Goal: Transaction & Acquisition: Book appointment/travel/reservation

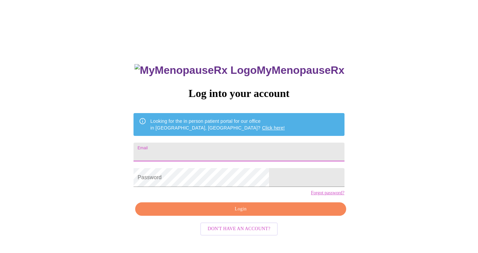
click at [200, 150] on input "Email" at bounding box center [238, 151] width 210 height 19
type input "[EMAIL_ADDRESS][DOMAIN_NAME]"
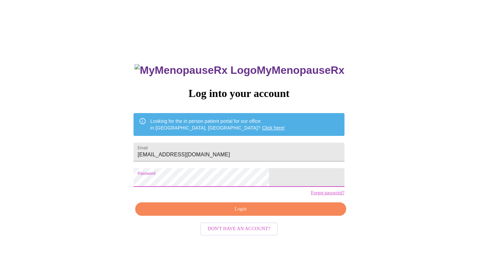
click at [237, 213] on span "Login" at bounding box center [240, 209] width 195 height 8
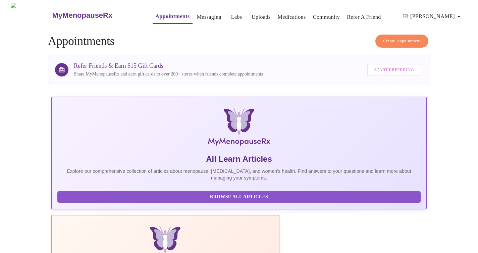
click at [201, 13] on link "Messaging" at bounding box center [209, 16] width 24 height 9
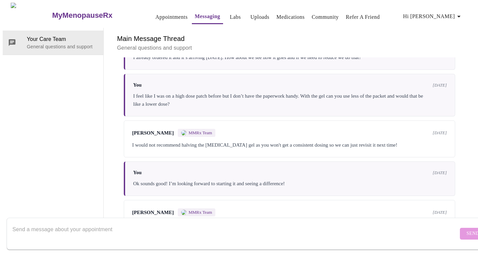
click at [157, 13] on link "Appointments" at bounding box center [171, 16] width 32 height 9
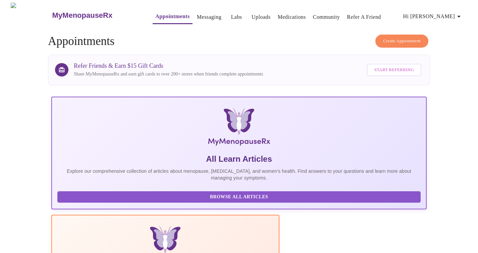
click at [399, 37] on span "Create Appointment" at bounding box center [402, 41] width 38 height 8
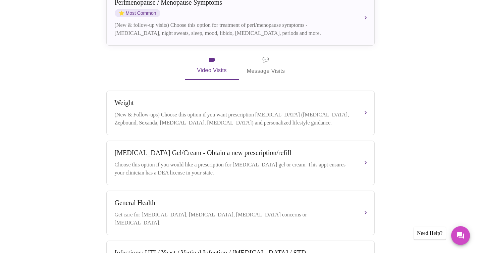
scroll to position [166, 0]
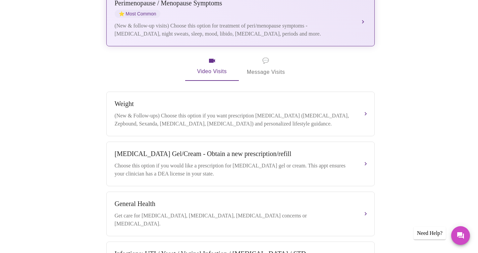
click at [174, 22] on div "(New & follow-up visits) Choose this option for treatment of peri/menopause sym…" at bounding box center [234, 30] width 238 height 16
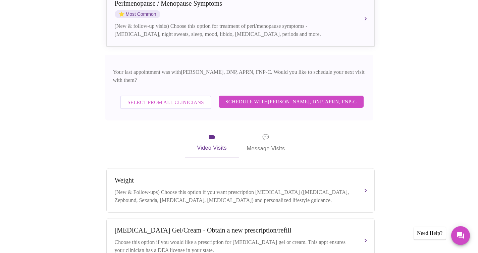
click at [151, 98] on span "Select from All Clinicians" at bounding box center [165, 102] width 76 height 9
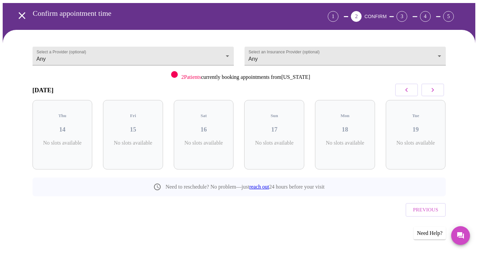
scroll to position [11, 0]
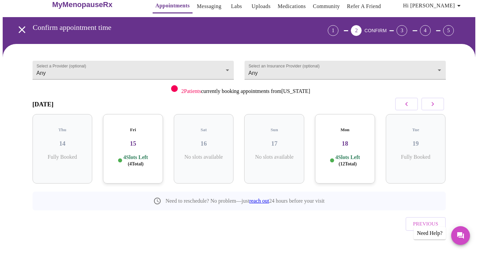
click at [129, 154] on p "4 Slots Left ( 4 Total)" at bounding box center [135, 160] width 24 height 13
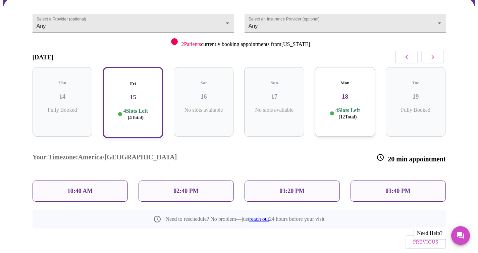
scroll to position [65, 0]
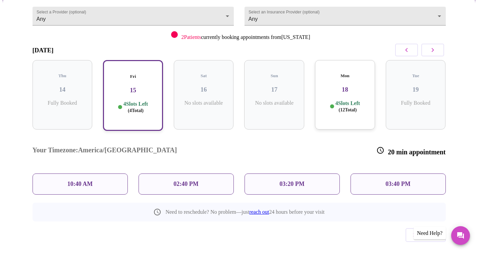
click at [80, 180] on p "10:40 AM" at bounding box center [79, 183] width 25 height 7
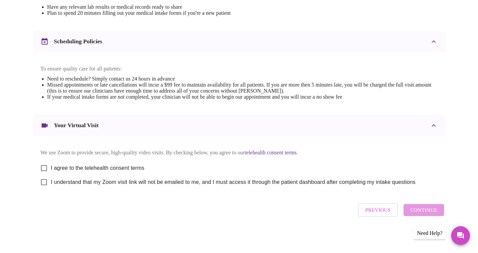
scroll to position [233, 0]
click at [44, 165] on input "I agree to the telehealth consent terms" at bounding box center [44, 168] width 14 height 14
checkbox input "true"
click at [44, 182] on input "I understand that my Zoom visit link will not be emailed to me, and I must acce…" at bounding box center [44, 182] width 14 height 14
checkbox input "true"
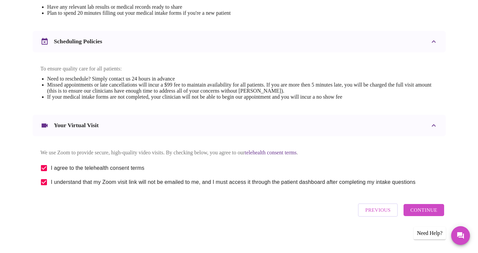
click at [419, 213] on span "Continue" at bounding box center [423, 209] width 27 height 9
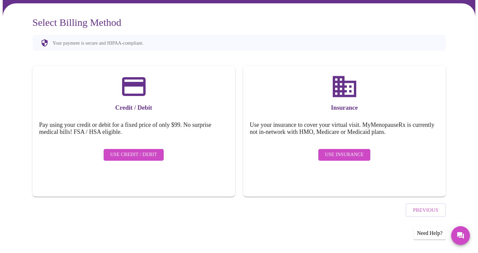
scroll to position [33, 0]
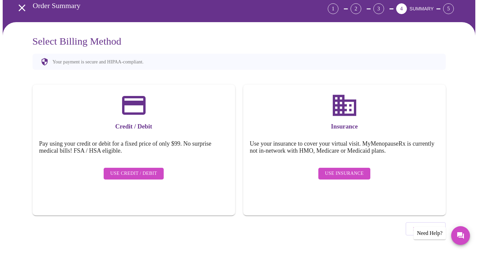
click at [340, 169] on span "Use Insurance" at bounding box center [344, 173] width 39 height 8
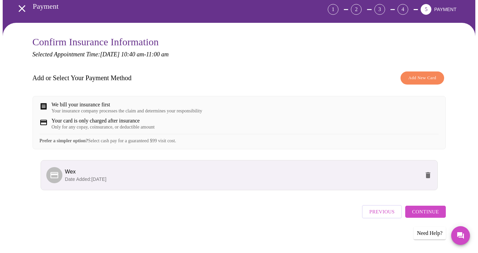
scroll to position [38, 0]
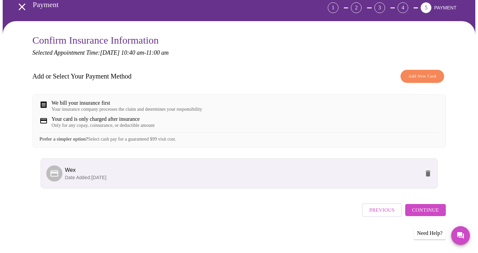
click at [420, 211] on span "Continue" at bounding box center [425, 209] width 27 height 9
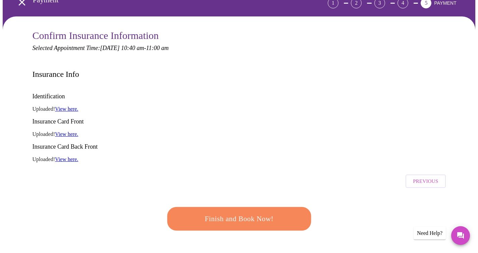
click at [245, 212] on span "Finish and Book Now!" at bounding box center [239, 218] width 124 height 12
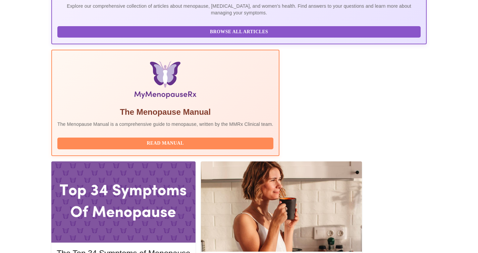
scroll to position [166, 0]
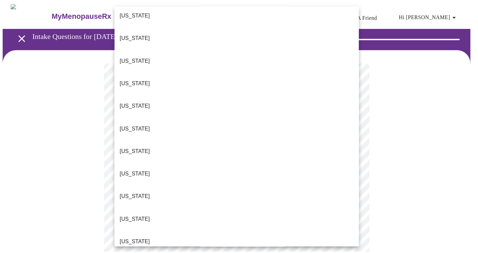
scroll to position [217, 0]
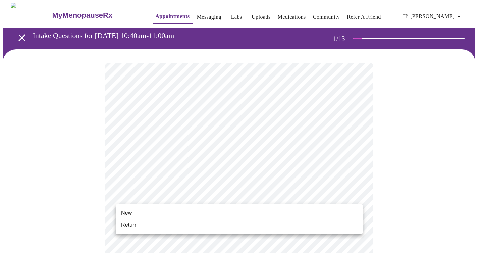
click at [212, 225] on li "Return" at bounding box center [239, 225] width 247 height 12
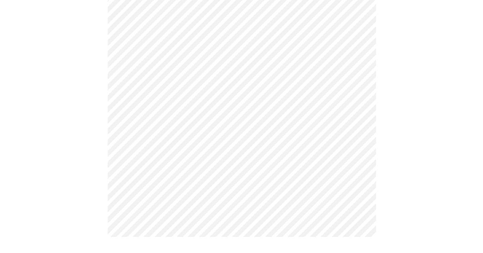
scroll to position [0, 0]
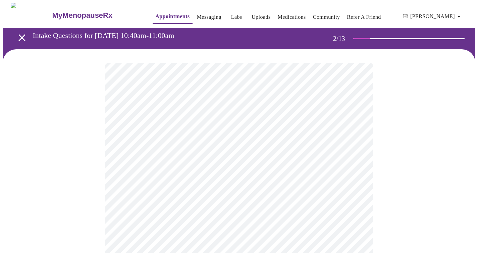
click at [219, 138] on body "MyMenopauseRx Appointments Messaging Labs Uploads Medications Community Refer a…" at bounding box center [239, 204] width 472 height 403
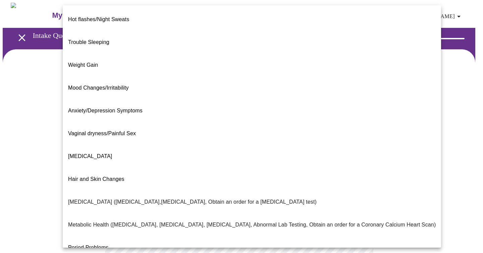
click at [35, 114] on div at bounding box center [241, 126] width 483 height 253
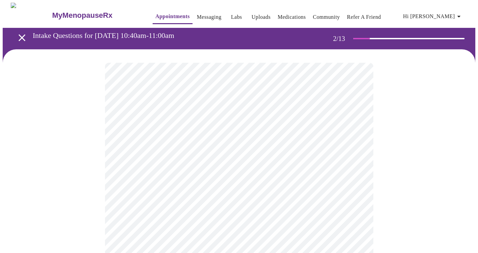
click at [216, 137] on body "MyMenopauseRx Appointments Messaging Labs Uploads Medications Community Refer a…" at bounding box center [239, 204] width 472 height 403
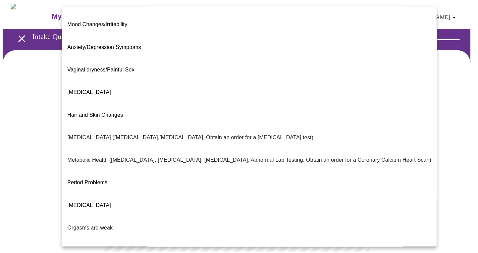
scroll to position [94, 0]
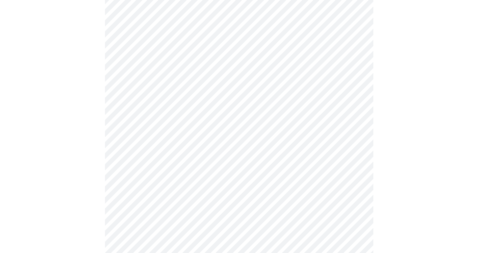
scroll to position [80, 0]
click at [213, 127] on body "MyMenopauseRx Appointments Messaging Labs Uploads Medications Community Refer a…" at bounding box center [239, 122] width 472 height 399
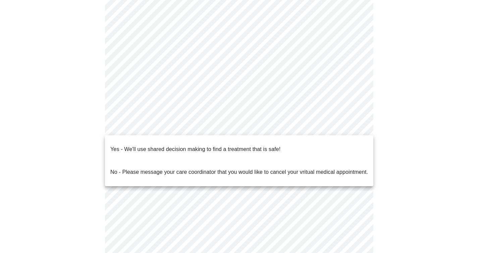
click at [219, 147] on p "Yes - We'll use shared decision making to find a treatment that is safe!" at bounding box center [195, 149] width 170 height 8
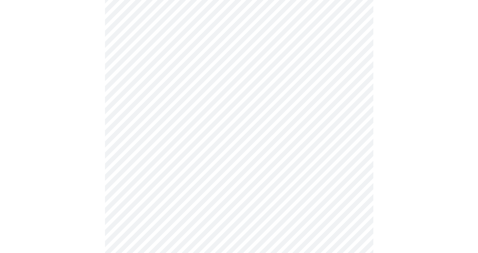
scroll to position [0, 0]
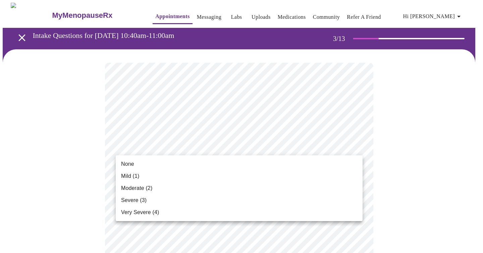
click at [184, 167] on li "None" at bounding box center [239, 164] width 247 height 12
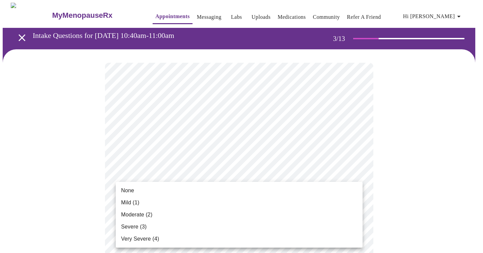
click at [196, 188] on li "None" at bounding box center [239, 190] width 247 height 12
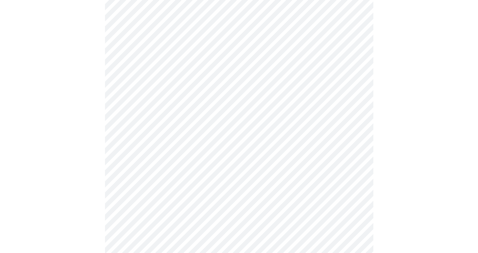
scroll to position [114, 0]
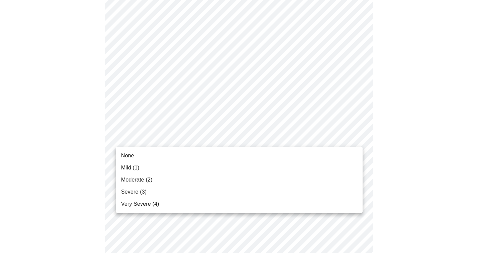
click at [131, 167] on span "Mild (1)" at bounding box center [130, 168] width 18 height 8
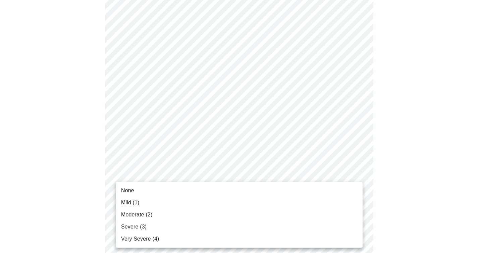
click at [248, 188] on li "None" at bounding box center [239, 190] width 247 height 12
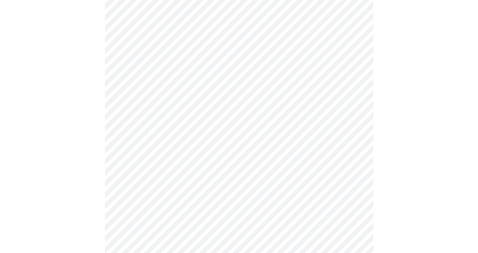
scroll to position [182, 0]
click at [238, 170] on body "MyMenopauseRx Appointments Messaging Labs Uploads Medications Community Refer a…" at bounding box center [239, 248] width 472 height 854
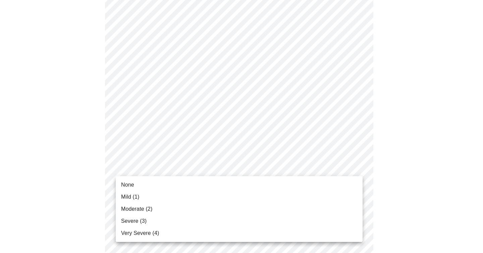
click at [241, 180] on li "None" at bounding box center [239, 185] width 247 height 12
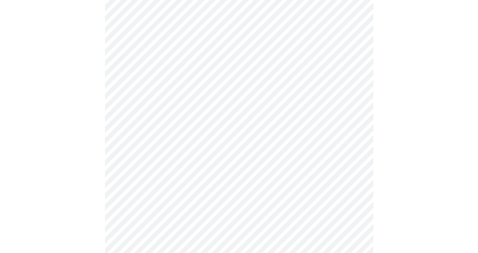
scroll to position [236, 0]
click at [208, 153] on body "MyMenopauseRx Appointments Messaging Labs Uploads Medications Community Refer a…" at bounding box center [239, 189] width 472 height 844
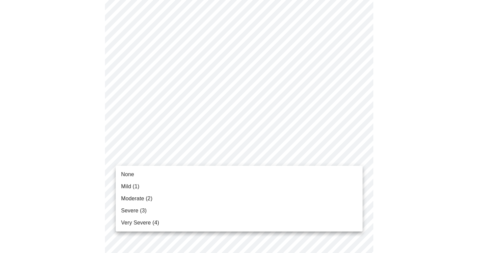
click at [199, 171] on li "None" at bounding box center [239, 174] width 247 height 12
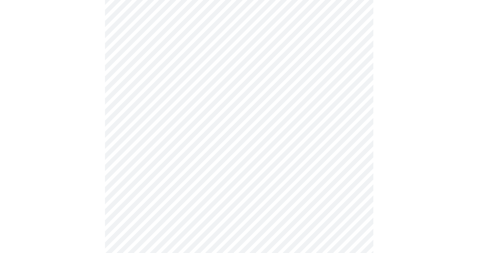
scroll to position [276, 0]
click at [205, 174] on body "MyMenopauseRx Appointments Messaging Labs Uploads Medications Community Refer a…" at bounding box center [239, 143] width 472 height 835
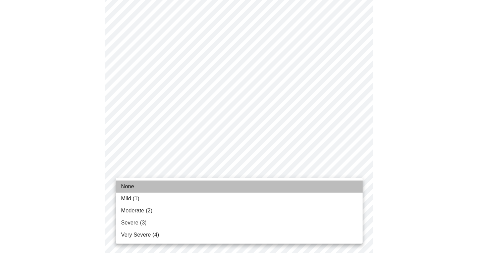
click at [126, 187] on span "None" at bounding box center [127, 186] width 13 height 8
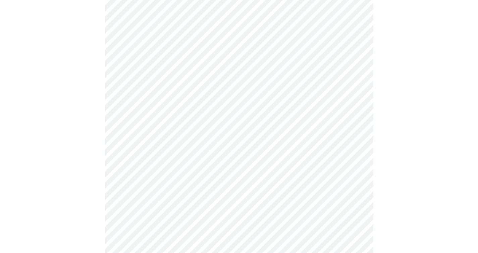
scroll to position [369, 0]
click at [155, 125] on body "MyMenopauseRx Appointments Messaging Labs Uploads Medications Community Refer a…" at bounding box center [239, 46] width 472 height 826
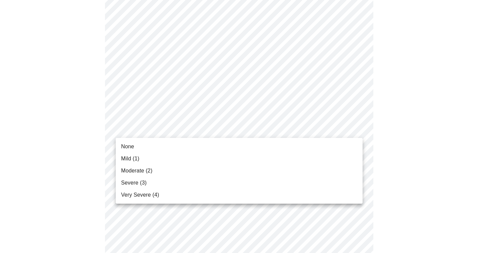
click at [135, 170] on span "Moderate (2)" at bounding box center [136, 171] width 31 height 8
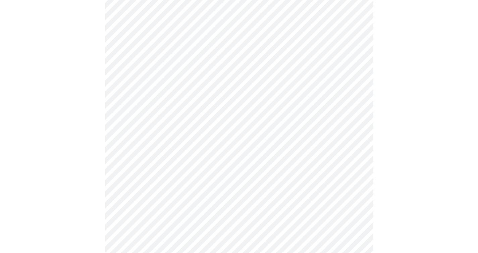
click at [188, 178] on body "MyMenopauseRx Appointments Messaging Labs Uploads Medications Community Refer a…" at bounding box center [239, 41] width 472 height 816
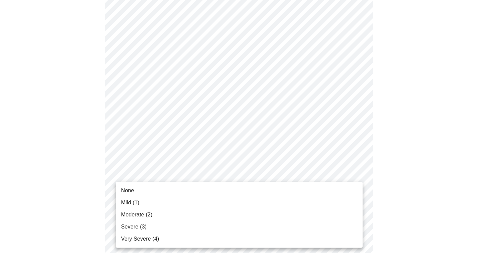
click at [161, 189] on li "None" at bounding box center [239, 190] width 247 height 12
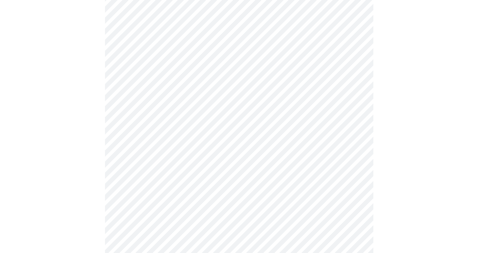
scroll to position [399, 0]
click at [154, 203] on body "MyMenopauseRx Appointments Messaging Labs Uploads Medications Community Refer a…" at bounding box center [239, 6] width 472 height 807
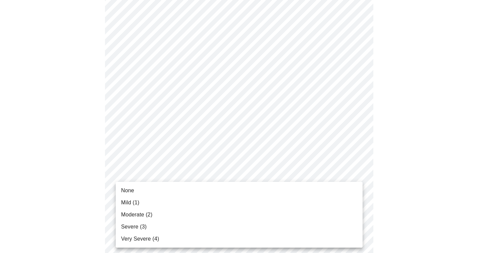
click at [139, 214] on span "Moderate (2)" at bounding box center [136, 214] width 31 height 8
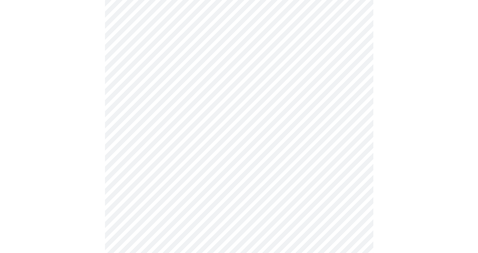
scroll to position [494, 0]
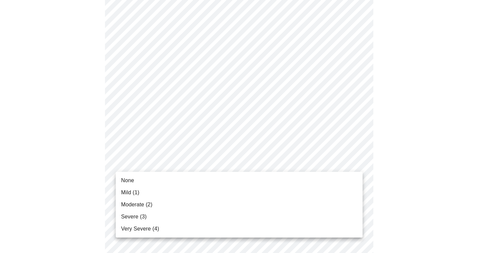
click at [132, 179] on span "None" at bounding box center [127, 180] width 13 height 8
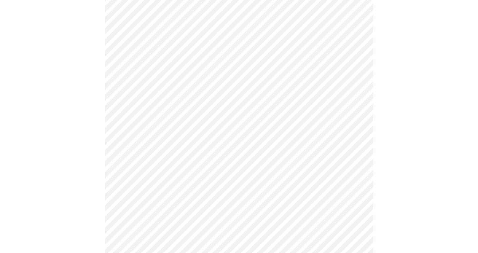
scroll to position [235, 0]
click at [149, 150] on body "MyMenopauseRx Appointments Messaging Labs Uploads Medications Community Refer a…" at bounding box center [239, 84] width 472 height 634
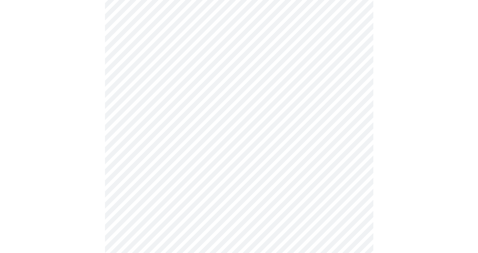
scroll to position [339, 0]
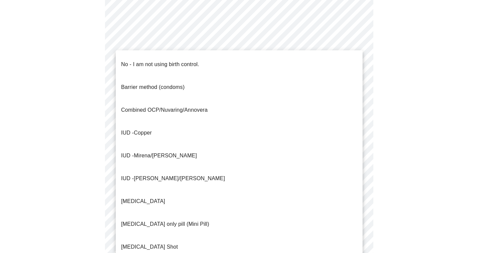
click at [167, 60] on p "No - I am not using birth control." at bounding box center [160, 64] width 78 height 8
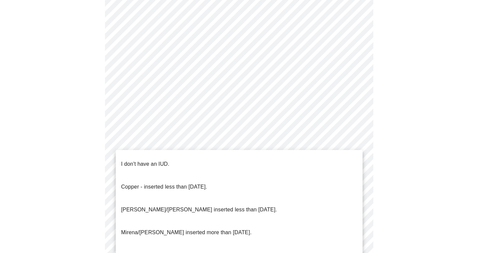
click at [183, 160] on li "I don't have an IUD." at bounding box center [239, 163] width 247 height 23
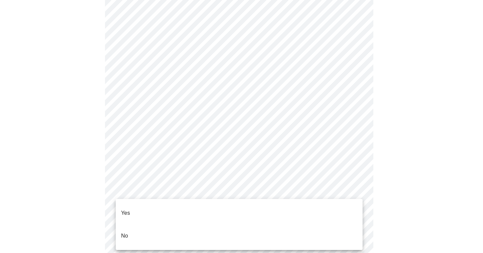
click at [212, 205] on li "Yes" at bounding box center [239, 212] width 247 height 23
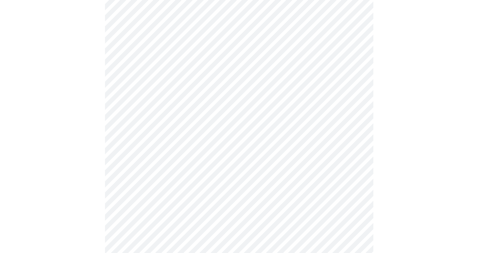
scroll to position [1697, 0]
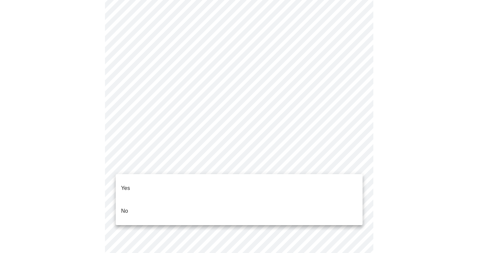
click at [224, 202] on li "No" at bounding box center [239, 210] width 247 height 23
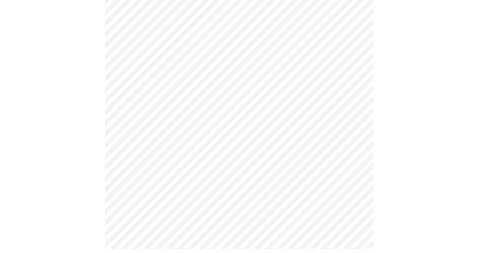
scroll to position [414, 0]
